Goal: Task Accomplishment & Management: Use online tool/utility

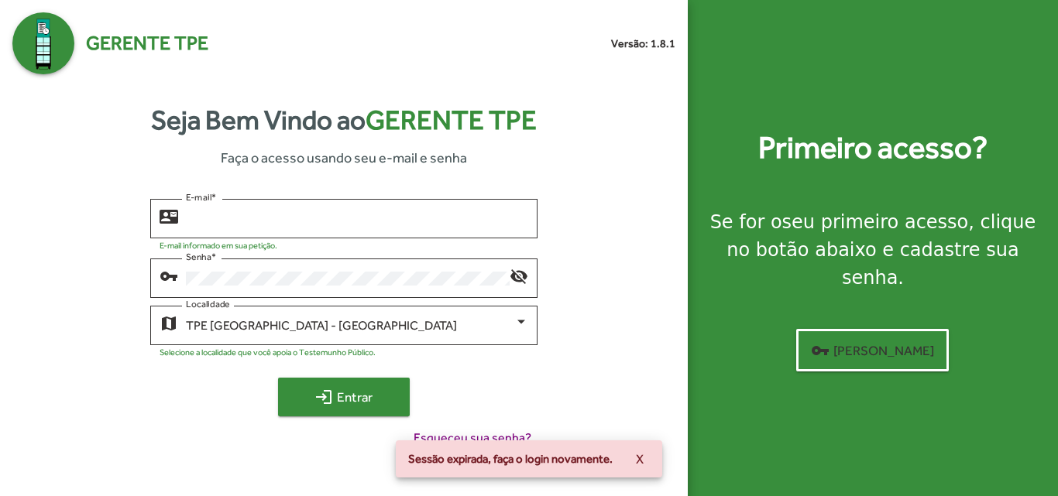
type input "**********"
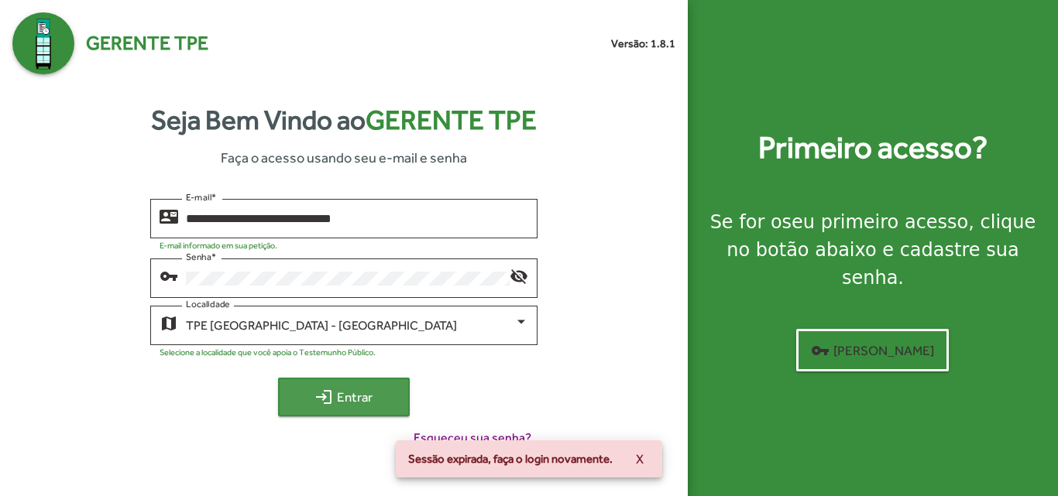
click at [341, 391] on span "login Entrar" at bounding box center [344, 397] width 104 height 28
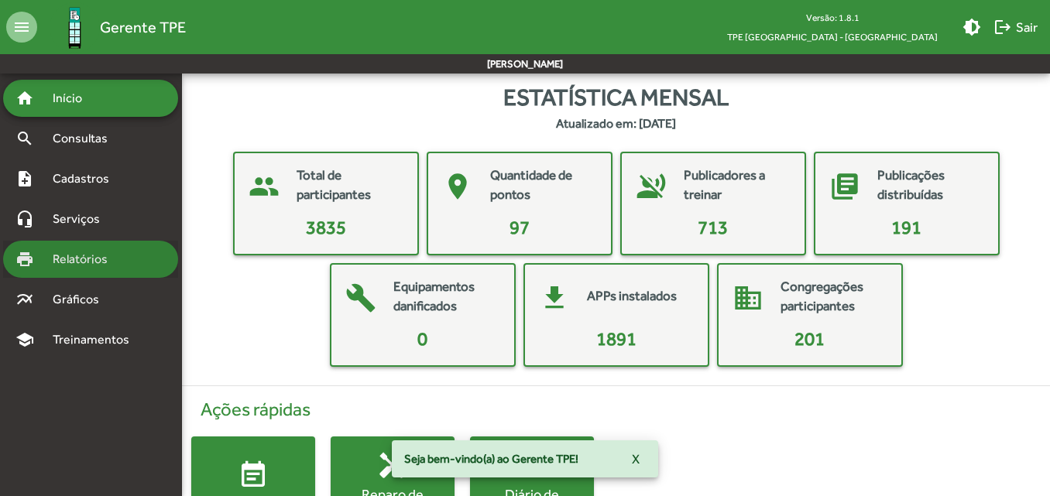
click at [90, 272] on div "print Relatórios" at bounding box center [90, 259] width 175 height 37
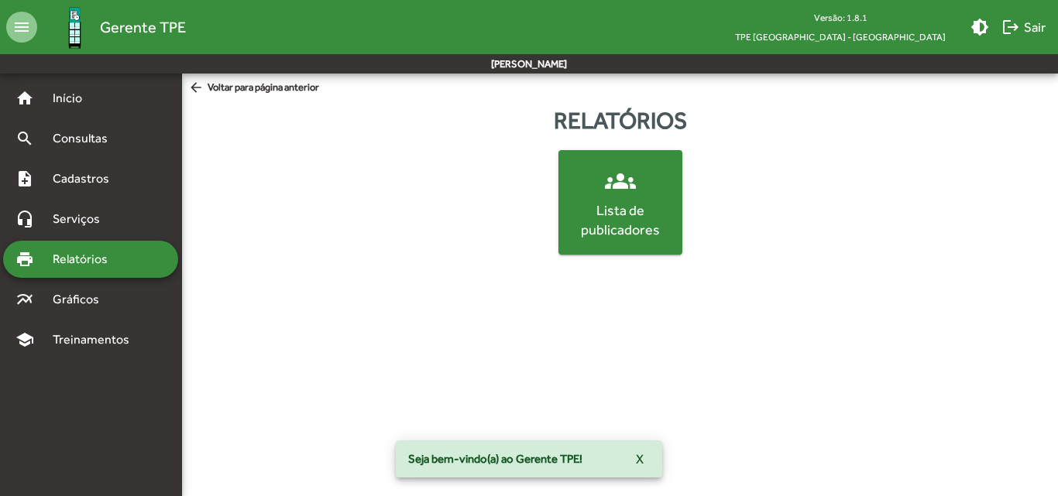
click at [605, 229] on div "Lista de publicadores" at bounding box center [620, 220] width 118 height 39
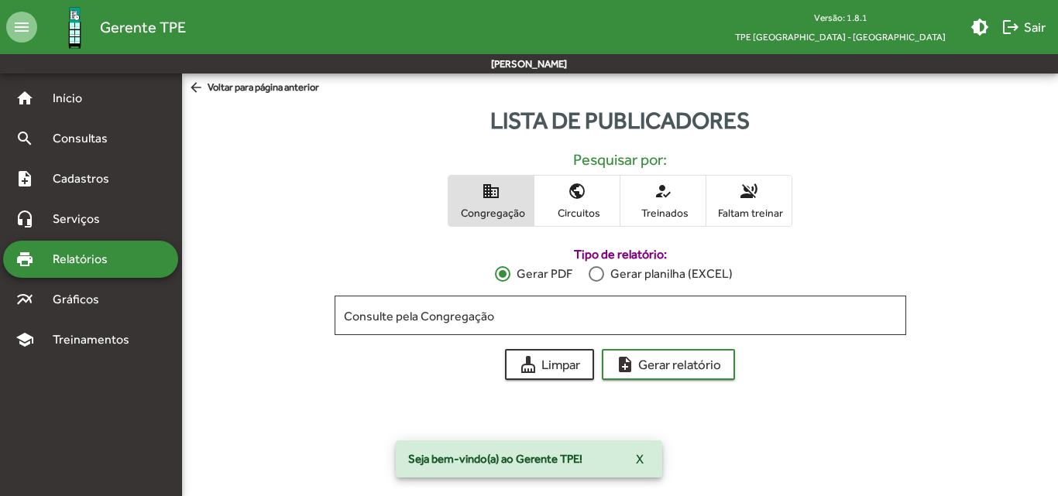
click at [745, 211] on span "Faltam treinar" at bounding box center [748, 213] width 77 height 14
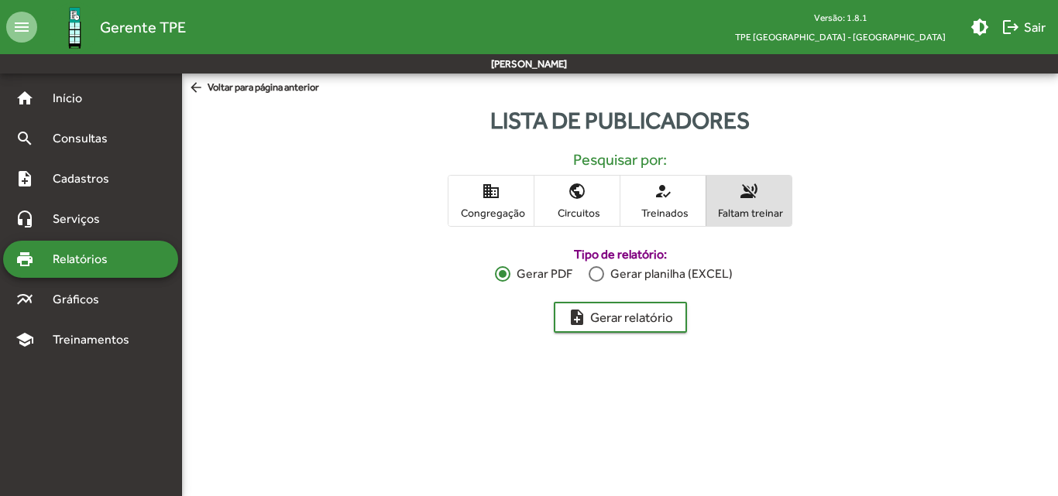
click at [601, 276] on div at bounding box center [595, 273] width 15 height 15
click at [609, 318] on span "note_add Gerar relatório" at bounding box center [619, 317] width 105 height 28
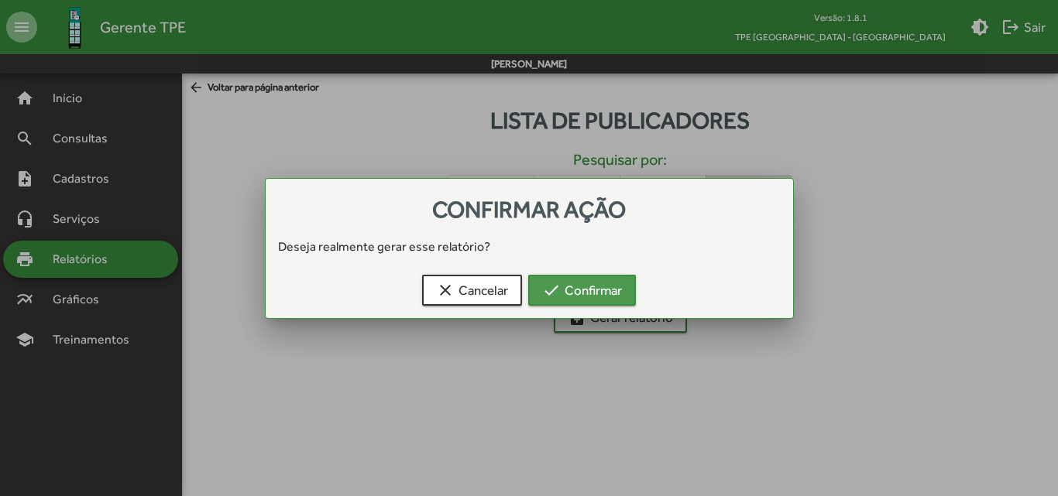
click at [585, 297] on span "check Confirmar" at bounding box center [582, 290] width 80 height 28
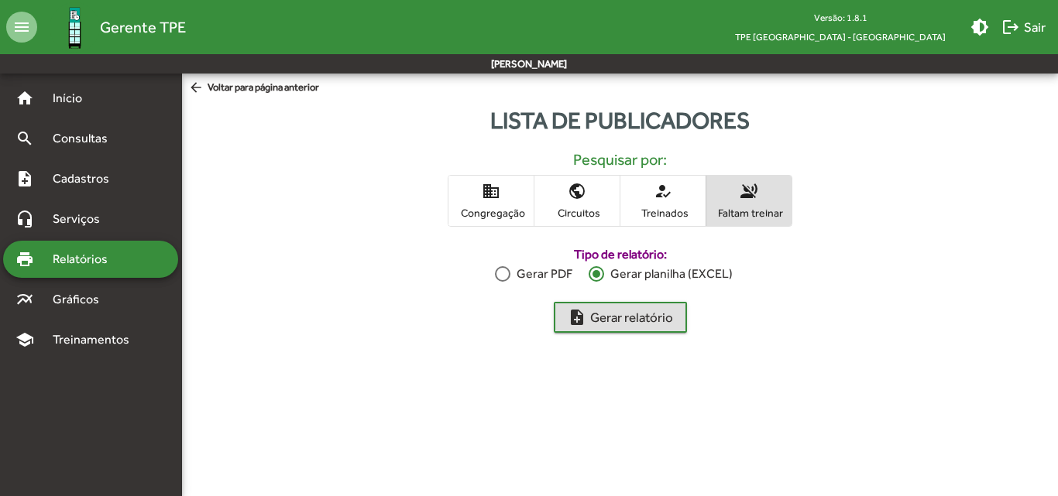
click at [666, 201] on span "how_to_reg Treinados" at bounding box center [662, 201] width 85 height 50
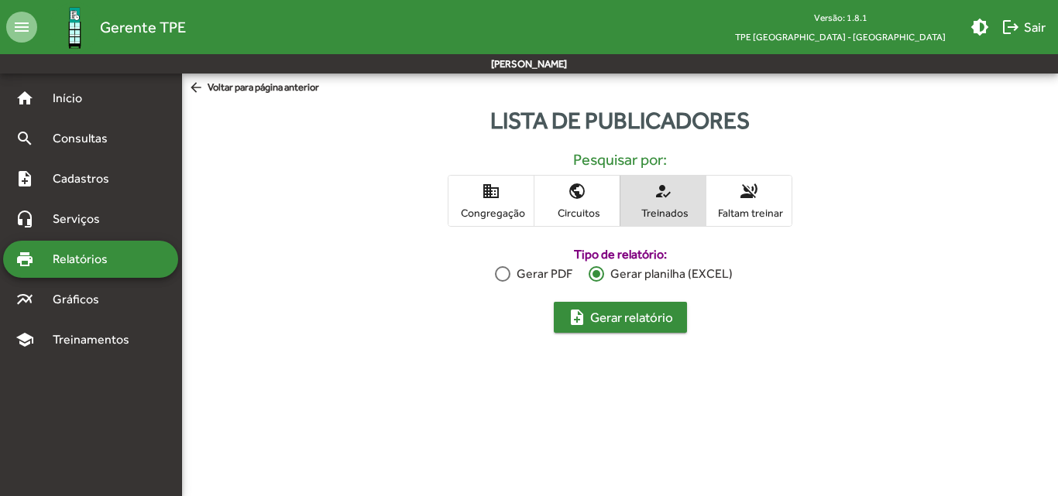
click at [632, 316] on span "note_add Gerar relatório" at bounding box center [619, 317] width 105 height 28
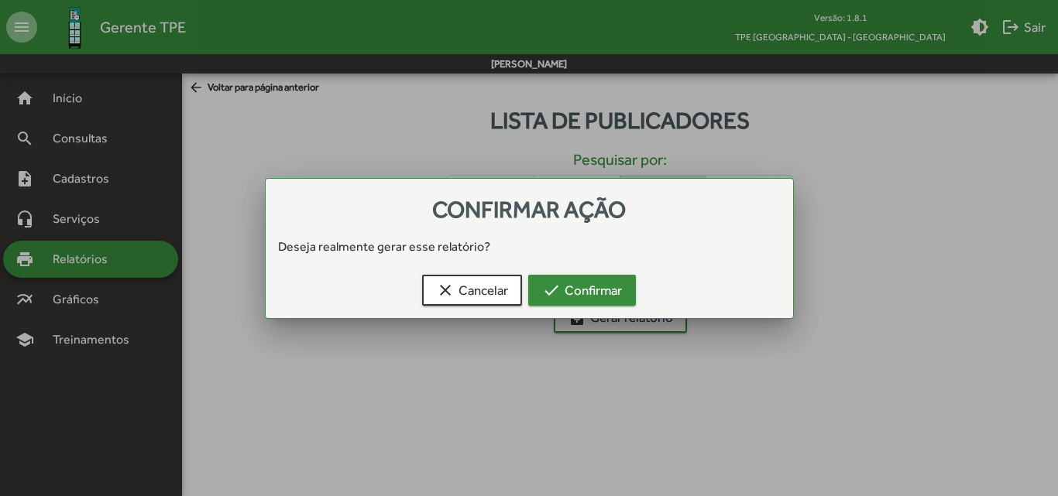
click at [585, 290] on span "check Confirmar" at bounding box center [582, 290] width 80 height 28
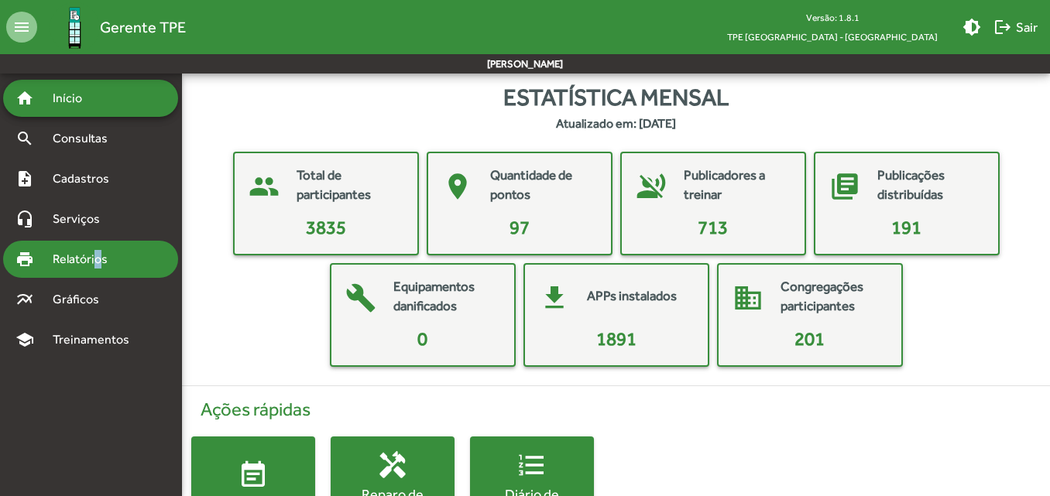
drag, startPoint x: 100, startPoint y: 262, endPoint x: 98, endPoint y: 270, distance: 8.1
click at [98, 270] on div "print Relatórios" at bounding box center [90, 259] width 175 height 37
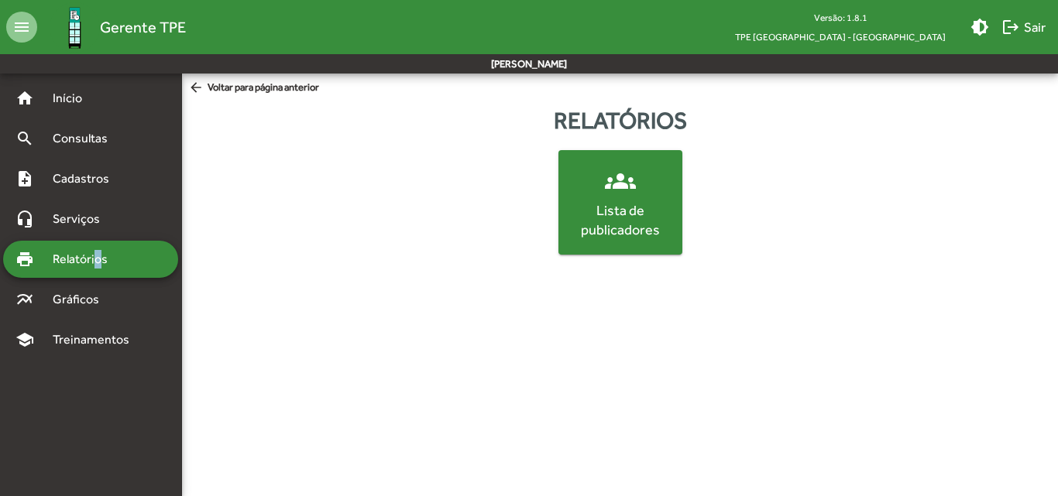
click at [564, 214] on div "Lista de publicadores" at bounding box center [620, 220] width 118 height 39
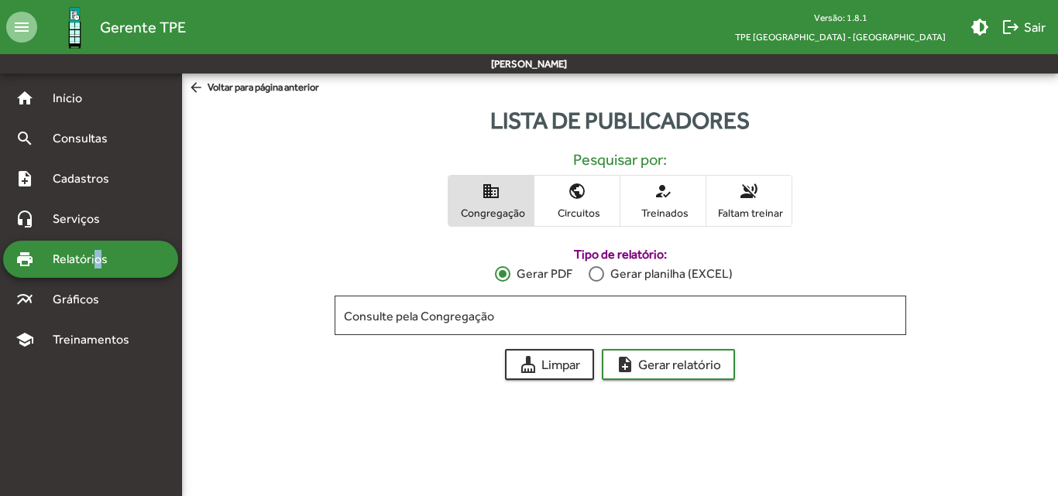
click at [581, 214] on span "Circuitos" at bounding box center [576, 213] width 77 height 14
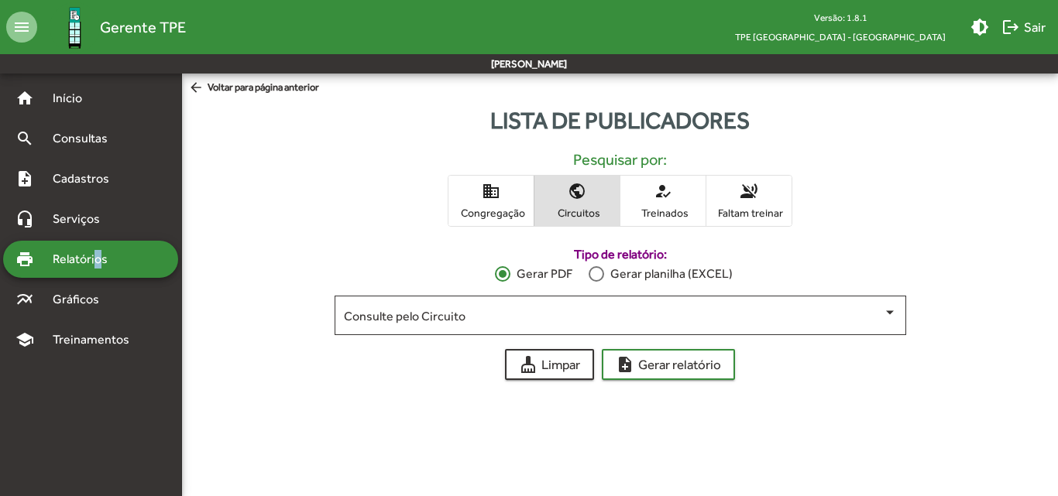
click at [724, 211] on span "Faltam treinar" at bounding box center [748, 213] width 77 height 14
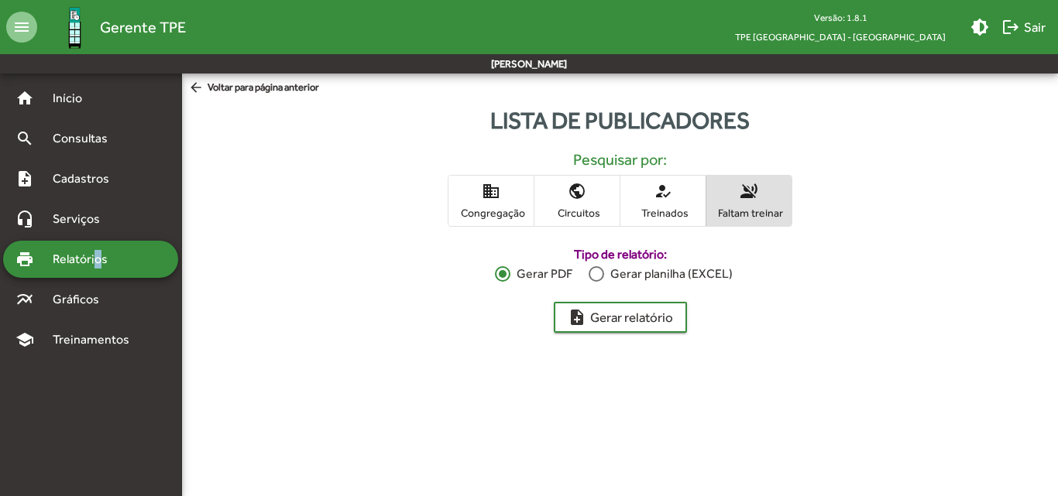
click at [602, 275] on div at bounding box center [595, 273] width 15 height 15
